Goal: Use online tool/utility: Utilize a website feature to perform a specific function

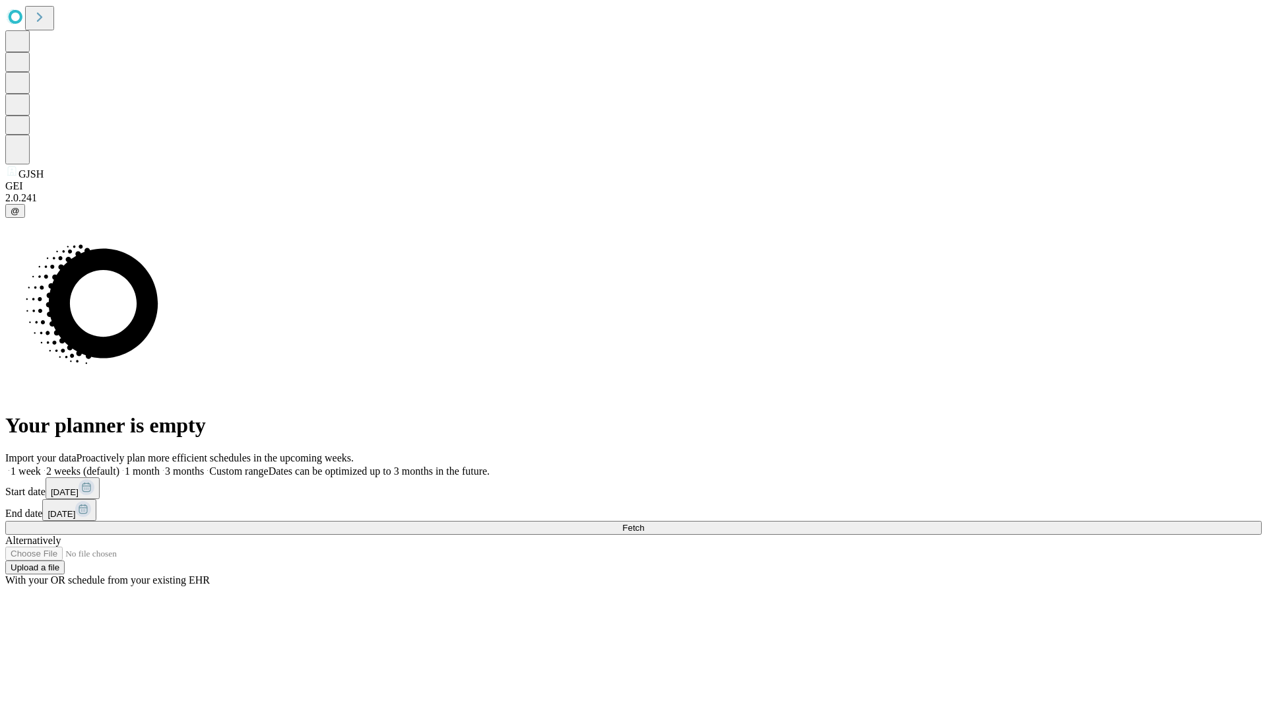
click at [644, 523] on span "Fetch" at bounding box center [633, 528] width 22 height 10
